Goal: Find contact information: Find contact information

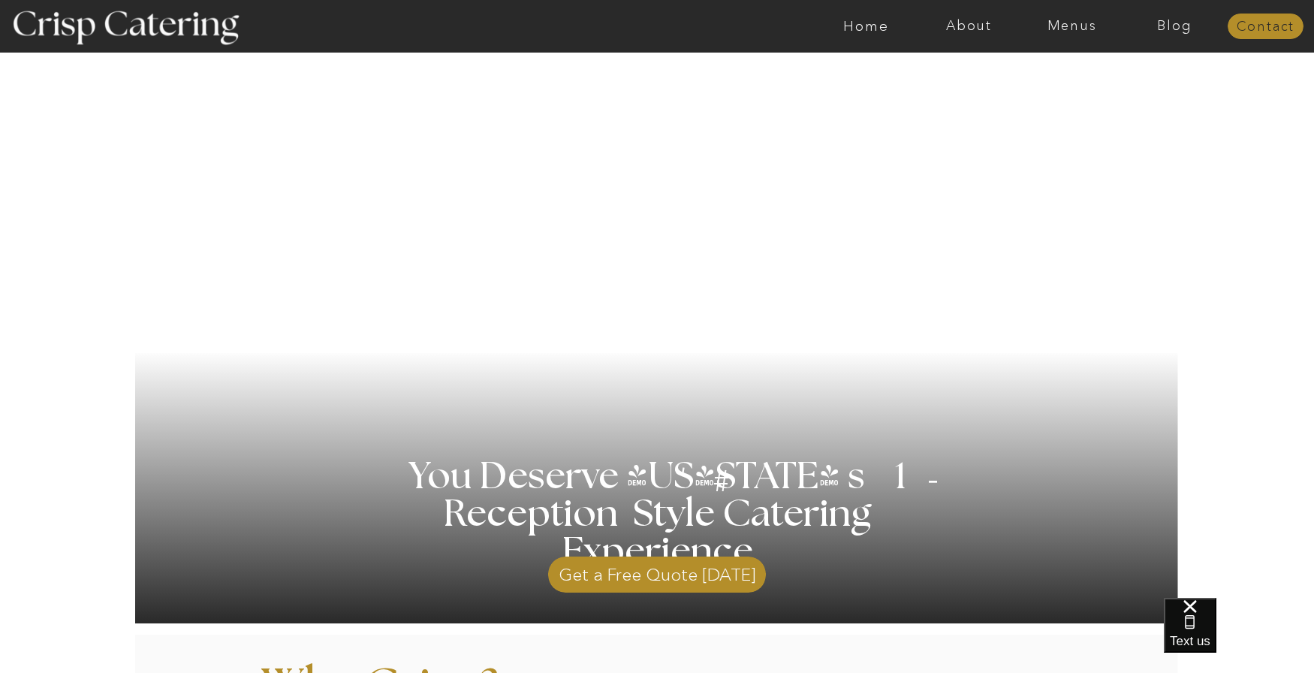
click at [1255, 20] on nav "Contact" at bounding box center [1265, 27] width 76 height 15
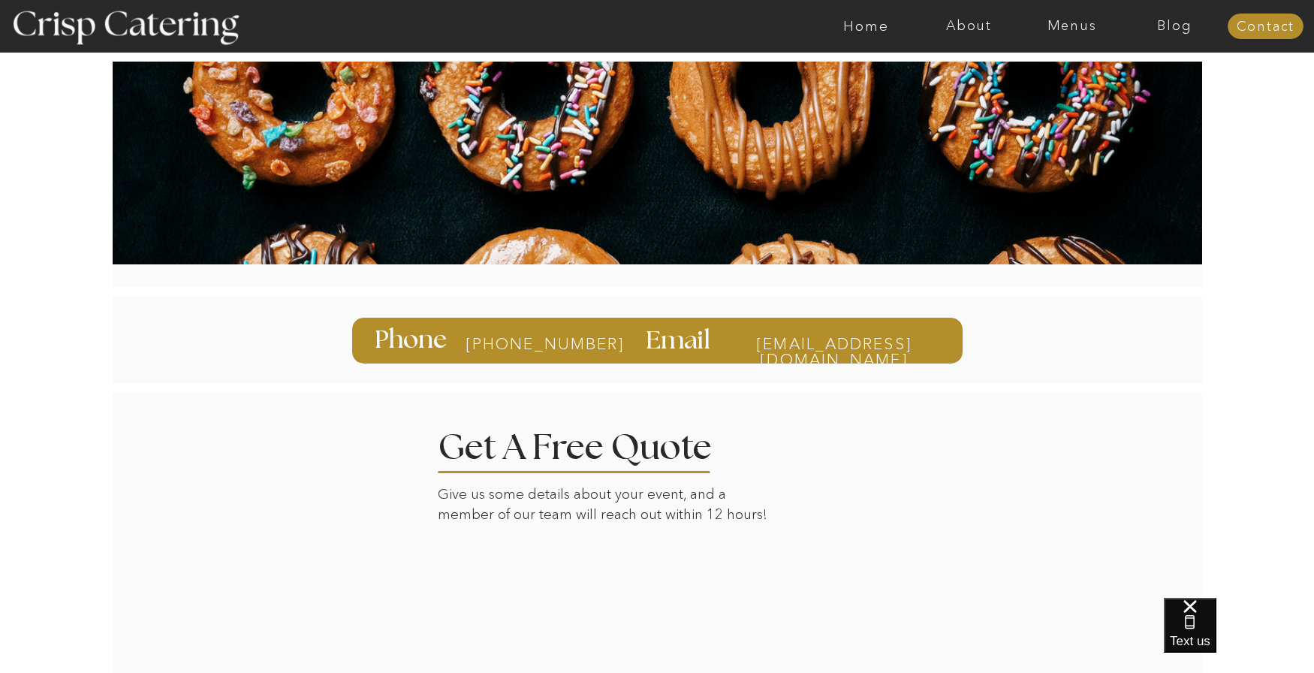
scroll to position [150, 0]
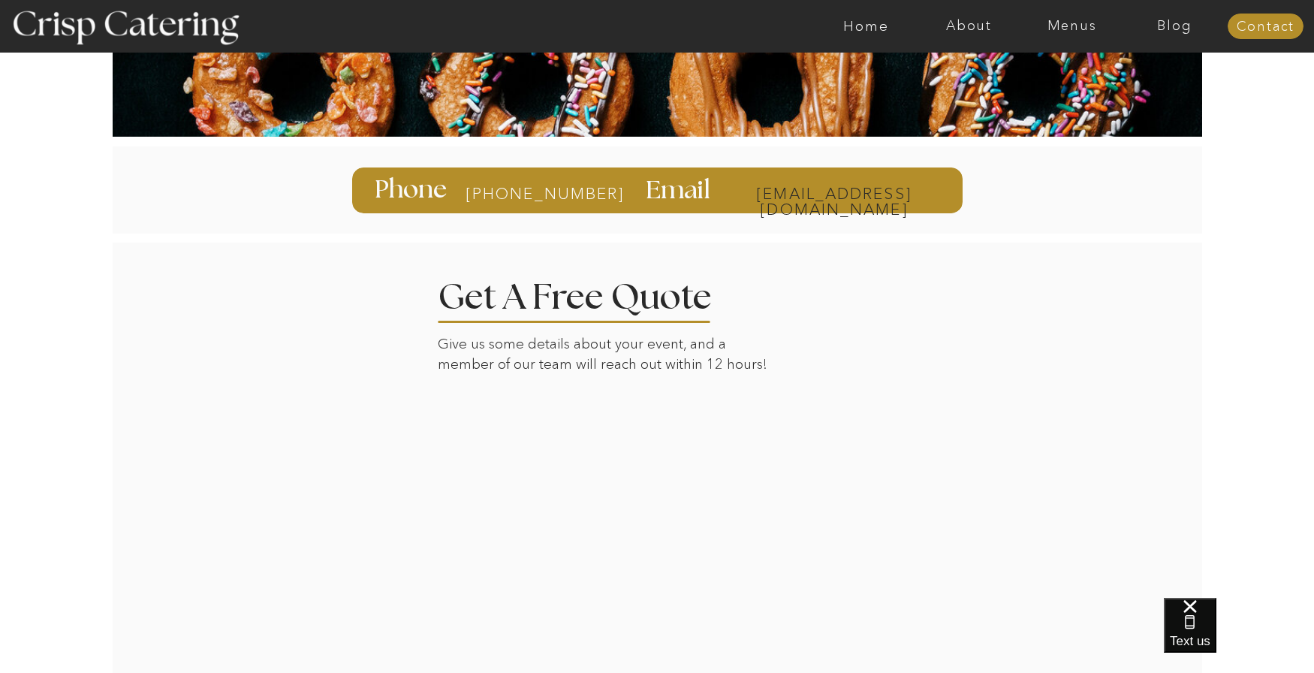
click at [928, 188] on p "info@catercrisp.com" at bounding box center [834, 192] width 214 height 14
drag, startPoint x: 908, startPoint y: 200, endPoint x: 788, endPoint y: 209, distance: 120.4
click at [779, 206] on div at bounding box center [657, 190] width 610 height 46
click at [908, 231] on div at bounding box center [653, 189] width 1115 height 87
click at [941, 196] on div at bounding box center [657, 190] width 610 height 46
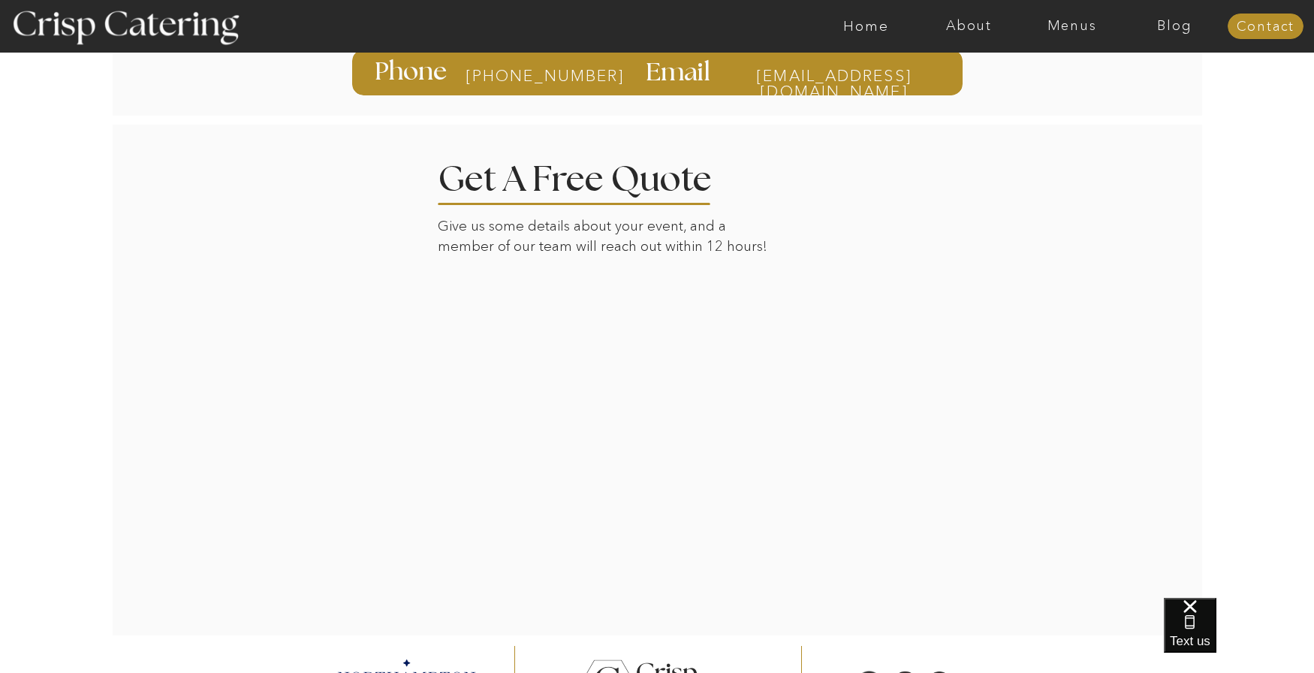
scroll to position [0, 0]
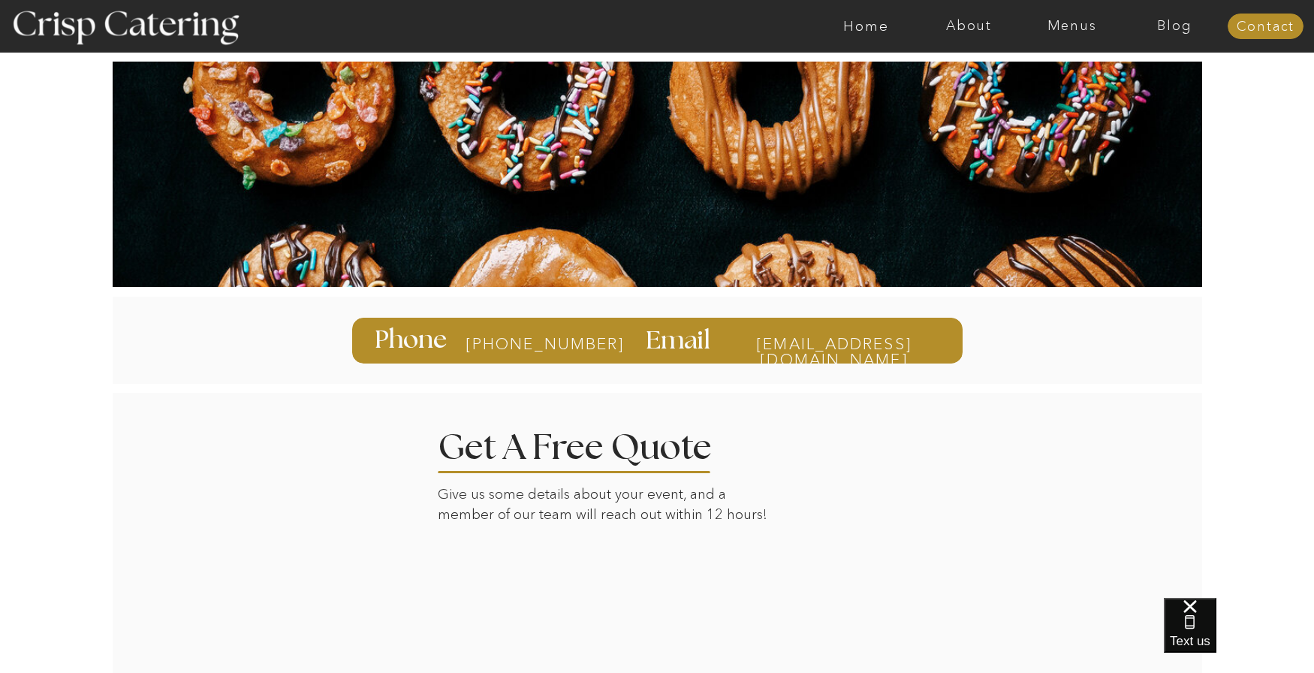
click at [778, 333] on div at bounding box center [657, 341] width 610 height 46
click at [782, 342] on p "info@catercrisp.com" at bounding box center [834, 343] width 214 height 14
